Goal: Check status: Check status

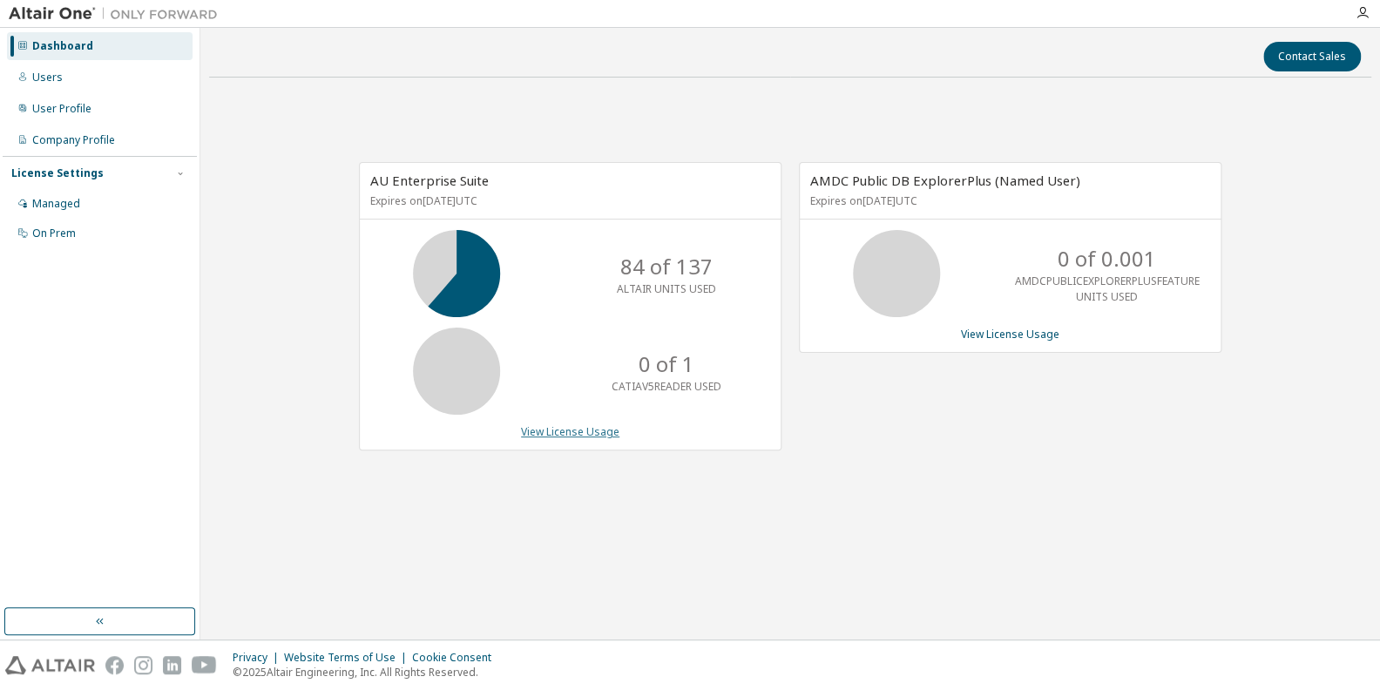
click at [595, 434] on link "View License Usage" at bounding box center [570, 431] width 98 height 15
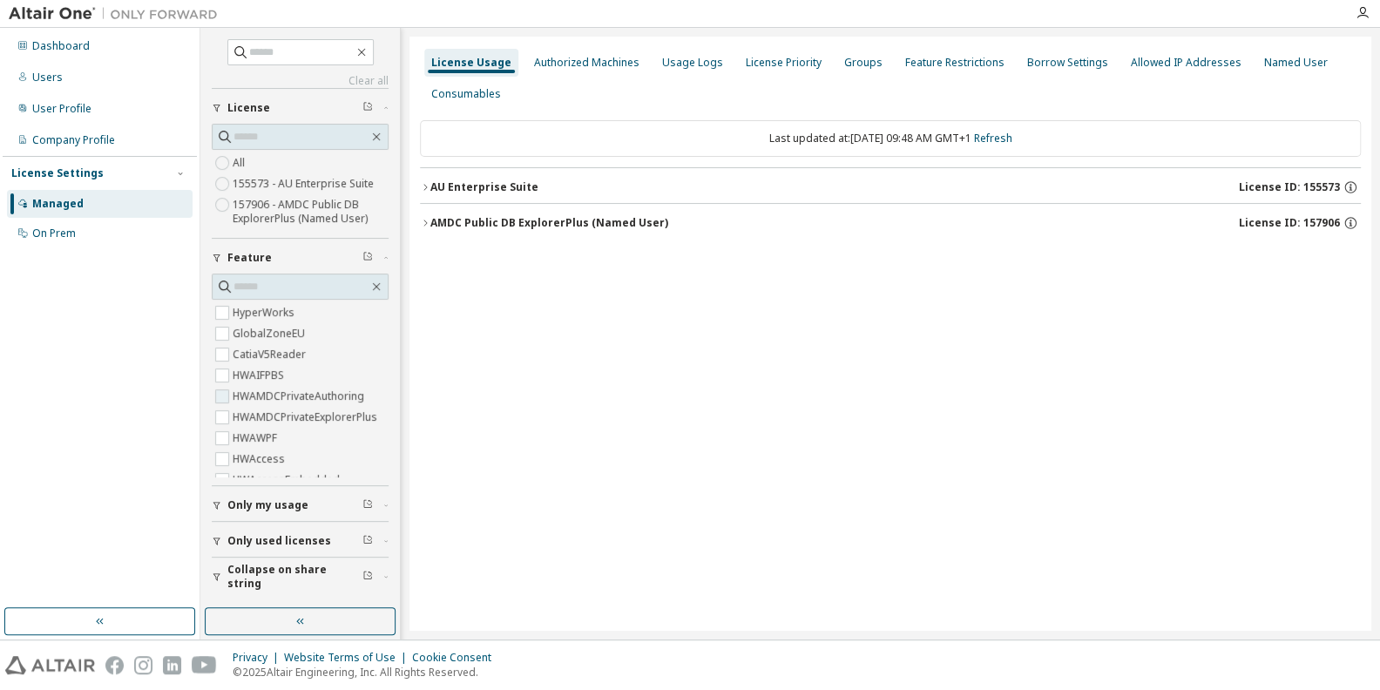
scroll to position [84, 0]
click at [224, 543] on div "button" at bounding box center [220, 541] width 16 height 10
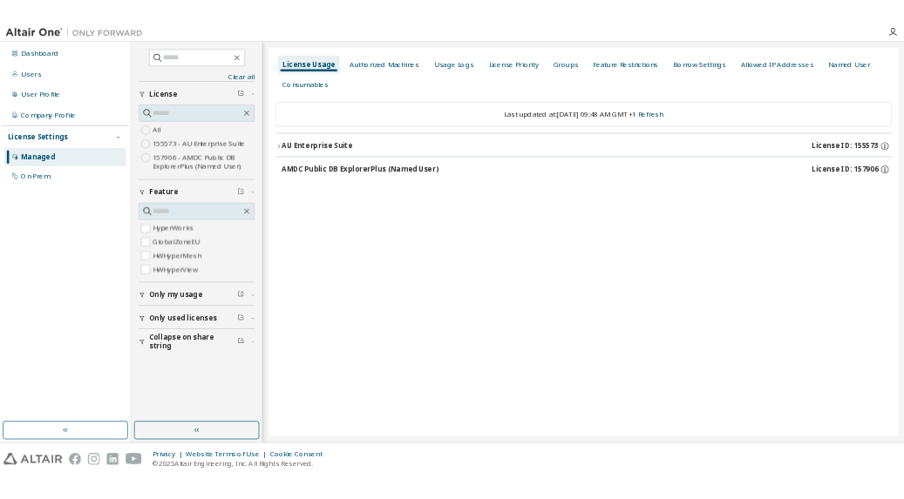
scroll to position [0, 0]
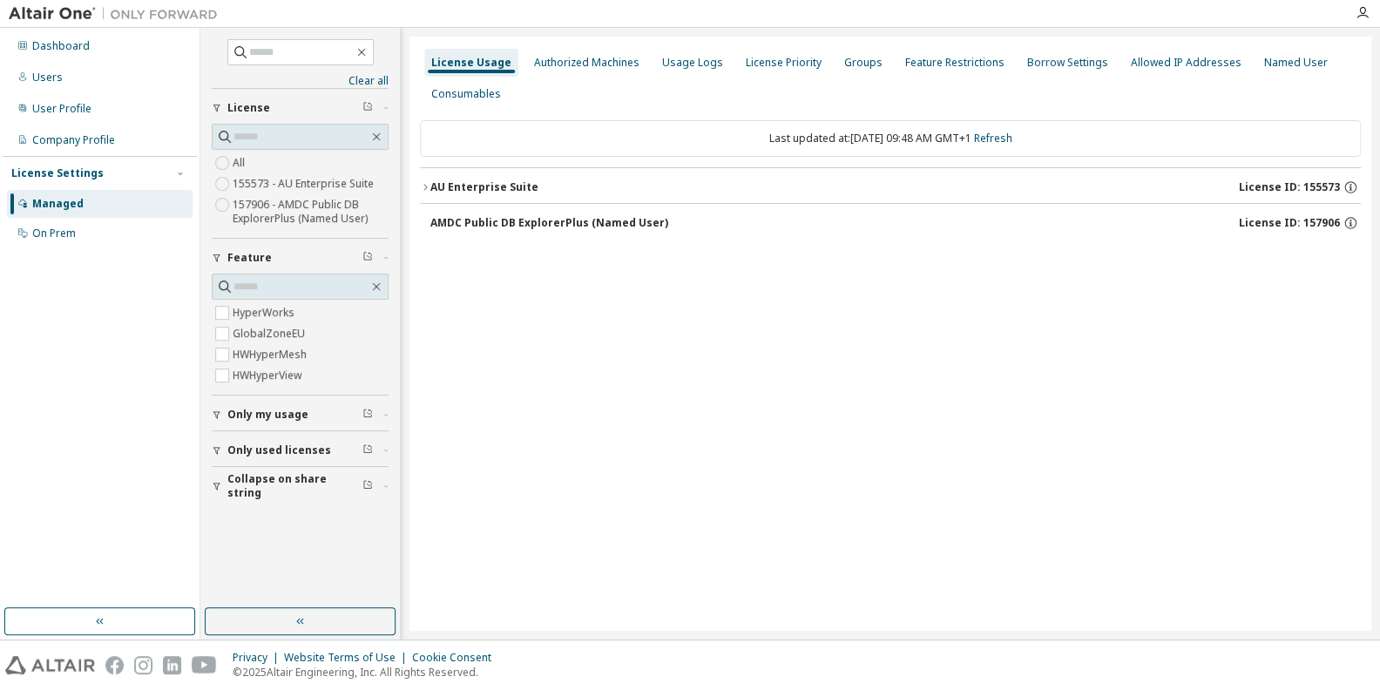
click at [257, 490] on span "Collapse on share string" at bounding box center [294, 486] width 135 height 28
click at [241, 512] on label "Yes" at bounding box center [243, 512] width 21 height 21
click at [436, 190] on div "AU Enterprise Suite" at bounding box center [485, 187] width 108 height 14
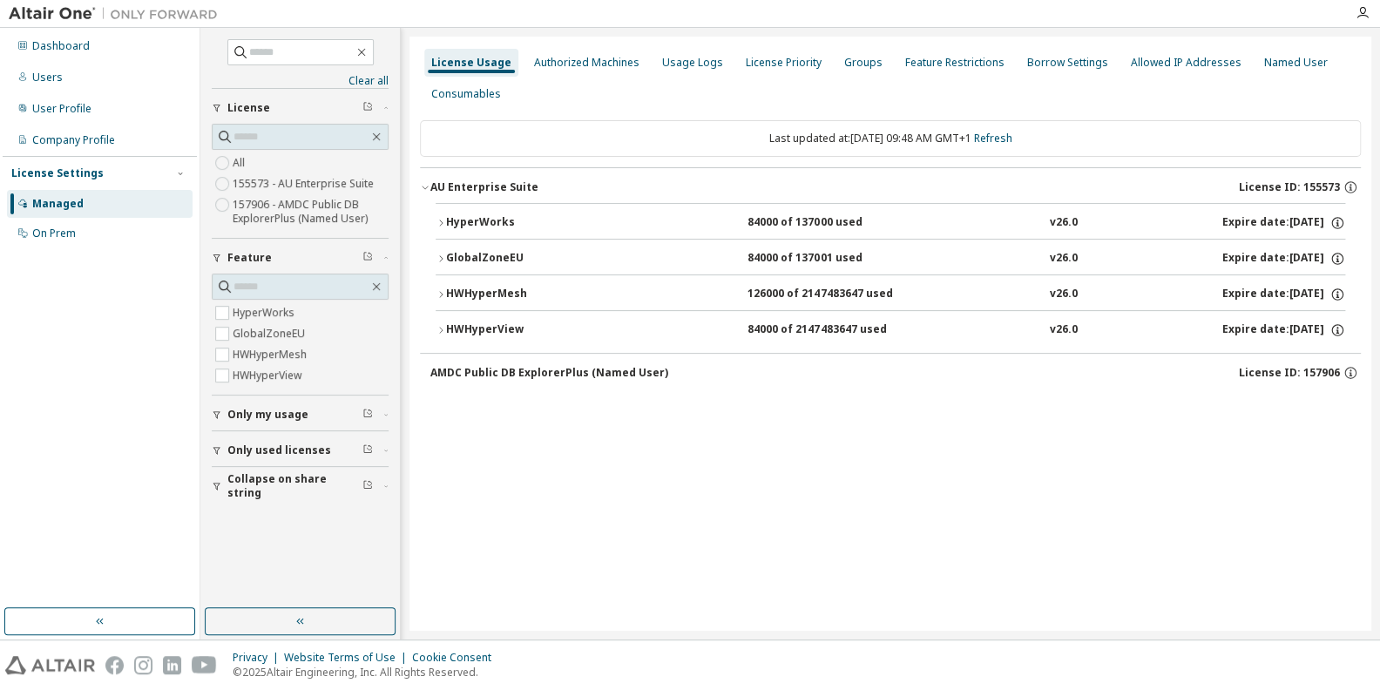
click at [480, 261] on div "GlobalZoneEU" at bounding box center [524, 259] width 157 height 16
